Goal: Find contact information: Find contact information

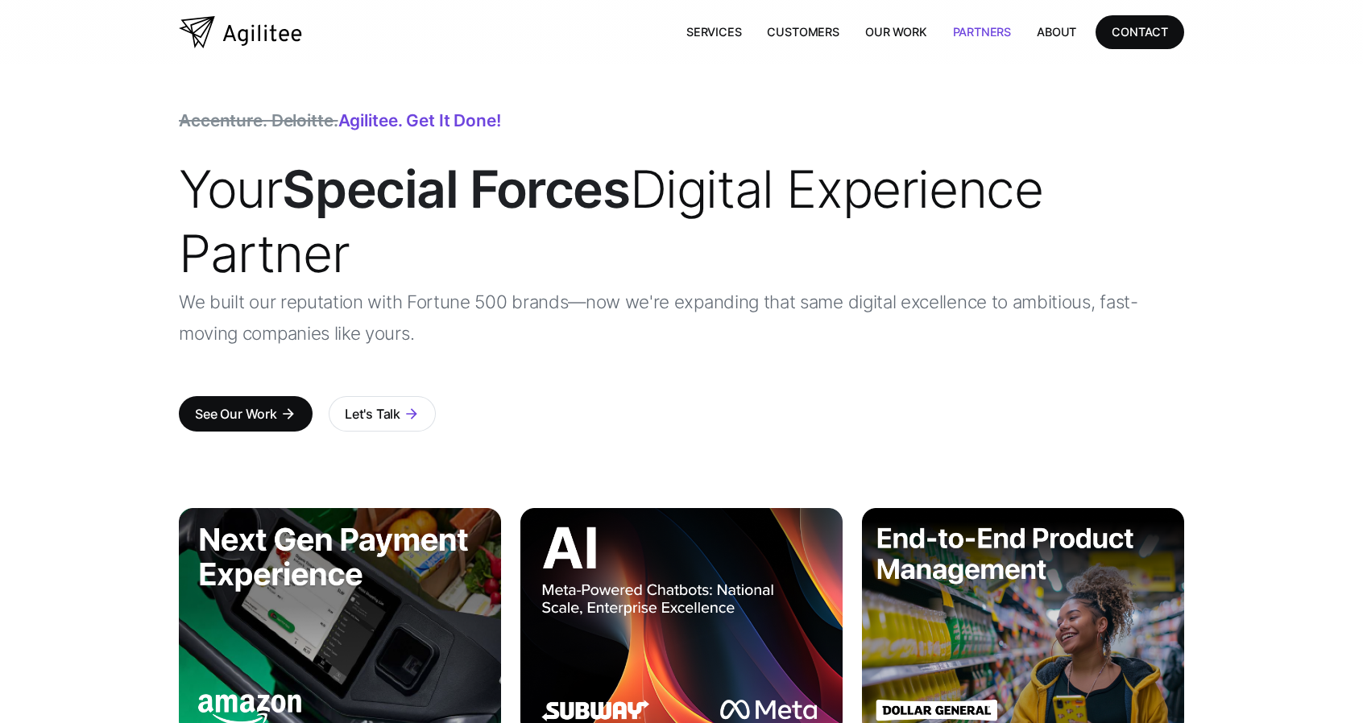
click at [991, 30] on link "Partners" at bounding box center [982, 31] width 85 height 33
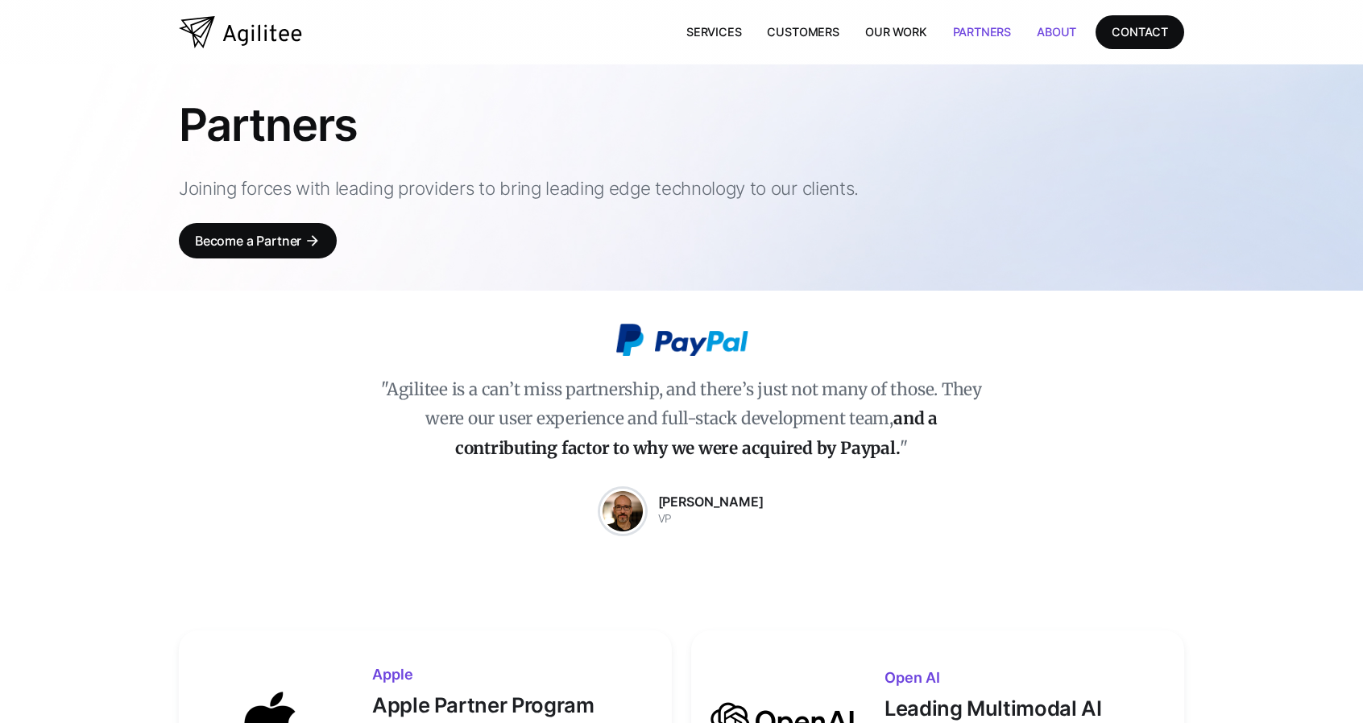
click at [1063, 31] on link "About" at bounding box center [1056, 31] width 65 height 33
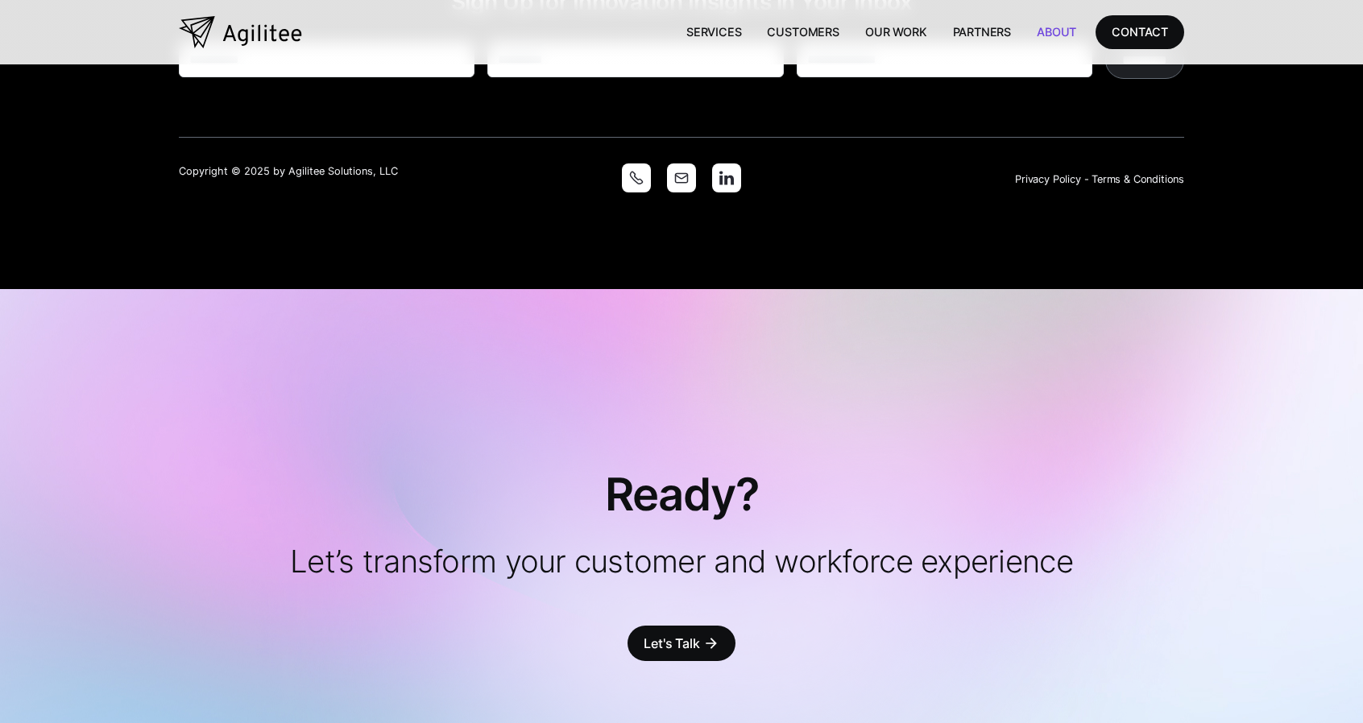
scroll to position [3572, 0]
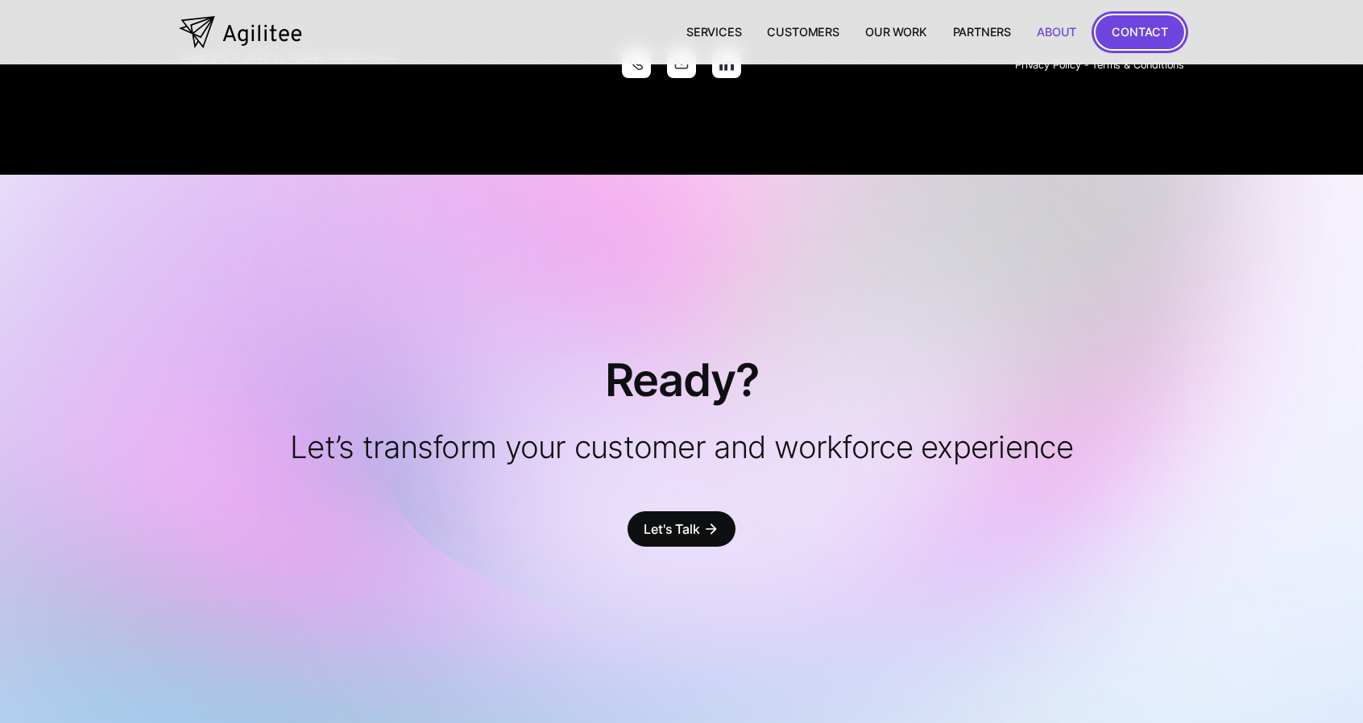
click at [1136, 33] on div "CONTACT" at bounding box center [1140, 32] width 56 height 20
